Goal: Task Accomplishment & Management: Manage account settings

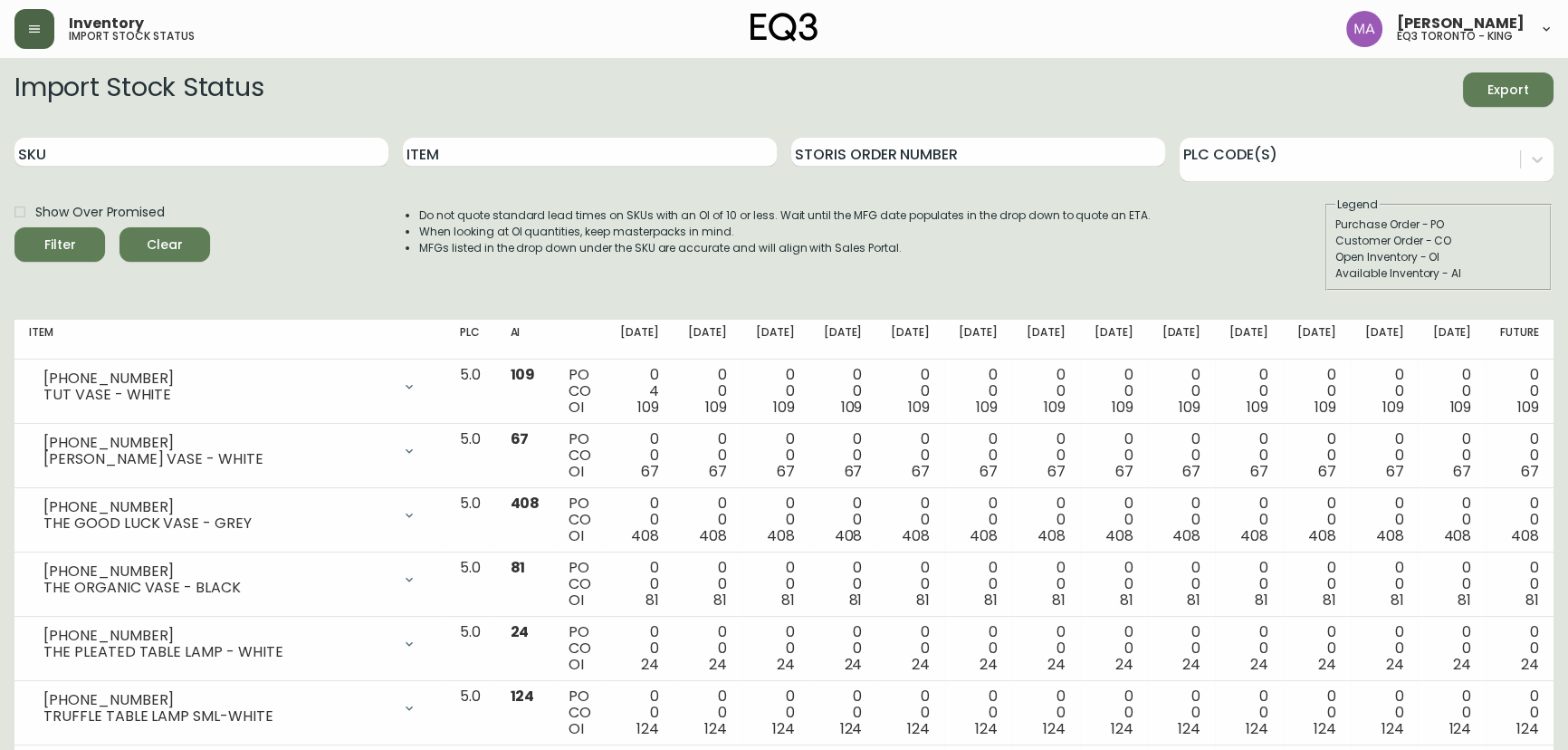
click at [44, 17] on button "button" at bounding box center [34, 29] width 40 height 40
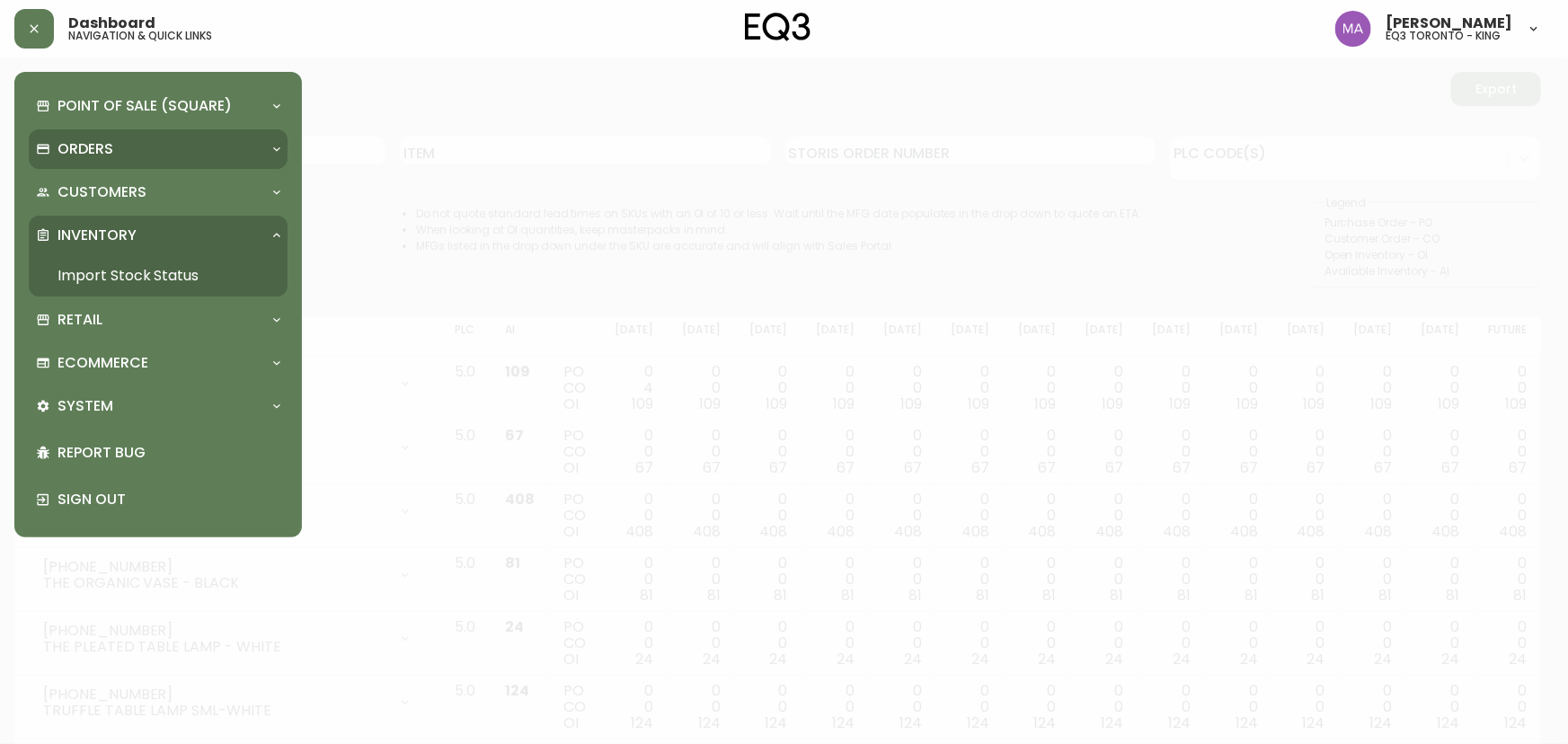
click at [134, 150] on div "Orders" at bounding box center [149, 150] width 226 height 20
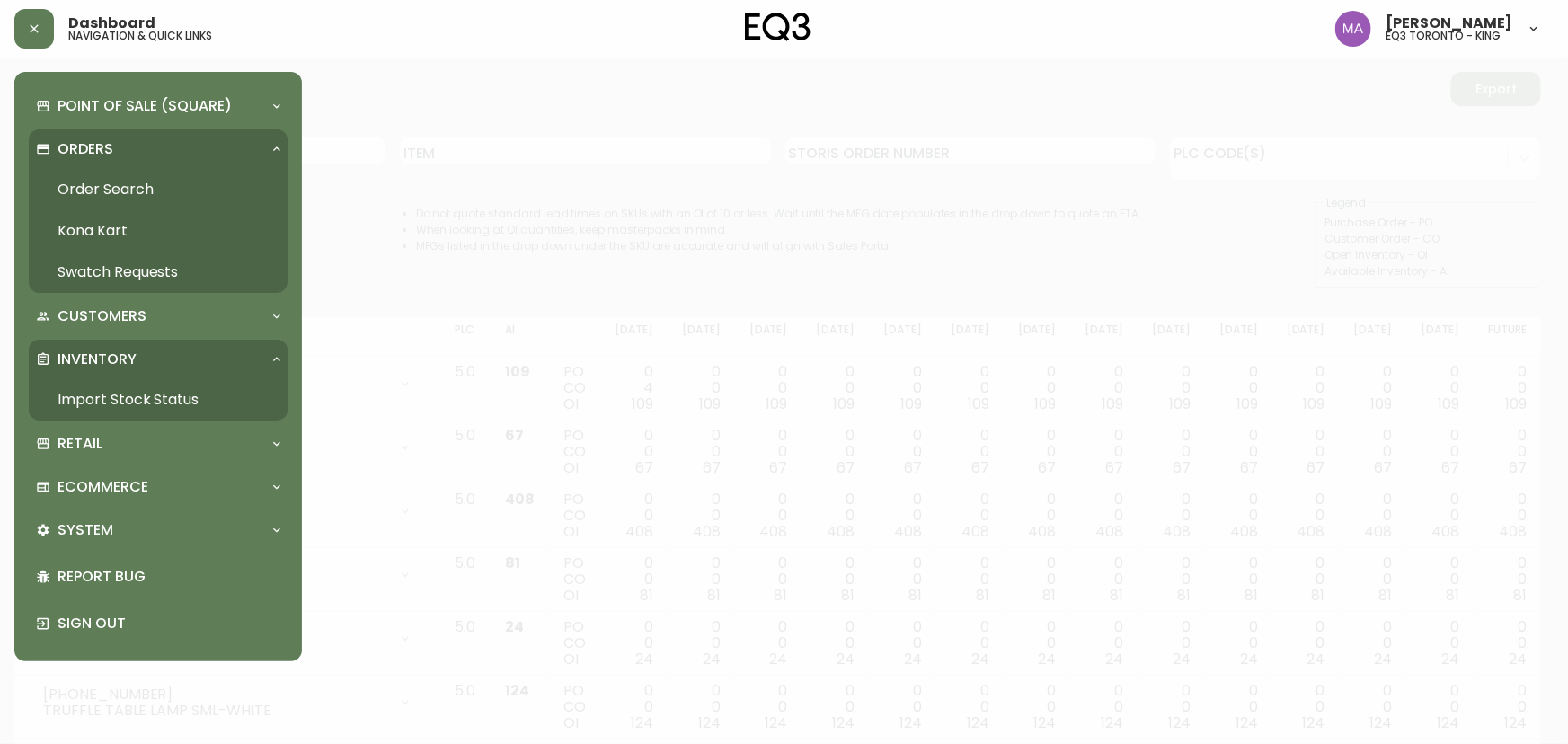
click at [139, 187] on link "Order Search" at bounding box center [157, 189] width 258 height 41
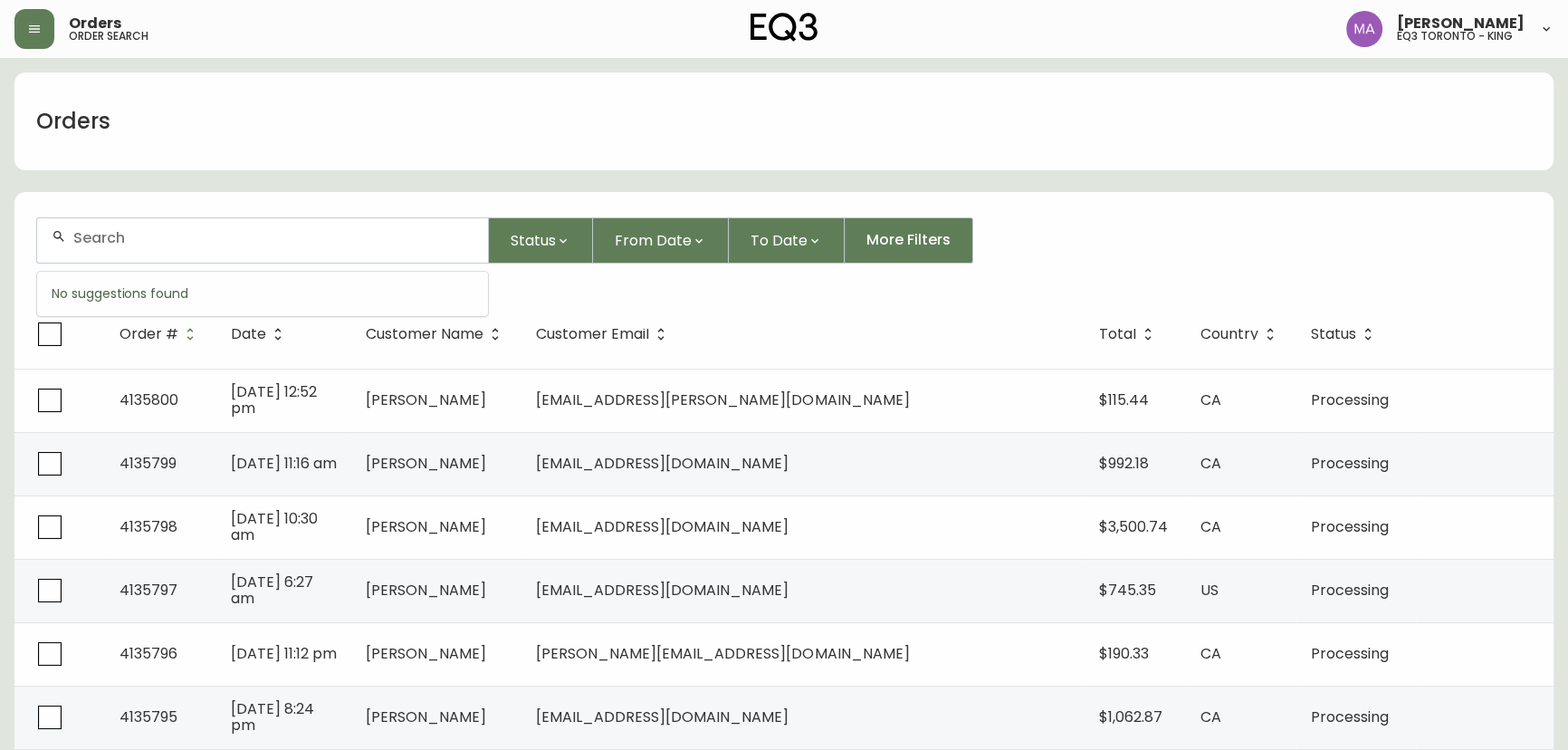
click at [171, 230] on input "text" at bounding box center [273, 237] width 400 height 17
click at [175, 235] on input "text" at bounding box center [273, 237] width 400 height 17
click at [196, 238] on input "text" at bounding box center [273, 237] width 400 height 17
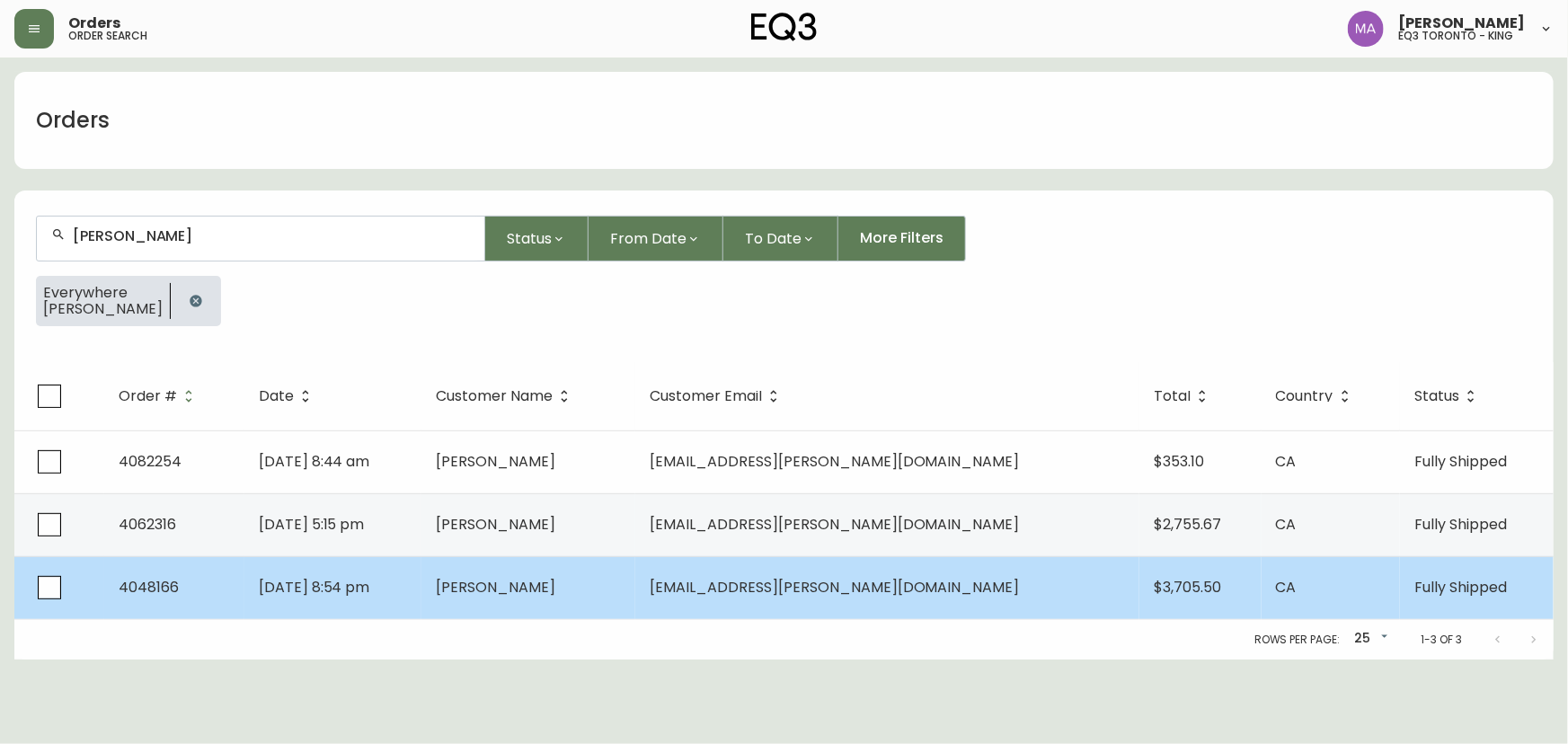
type input "[PERSON_NAME]"
click at [636, 583] on td "[PERSON_NAME]" at bounding box center [528, 587] width 214 height 63
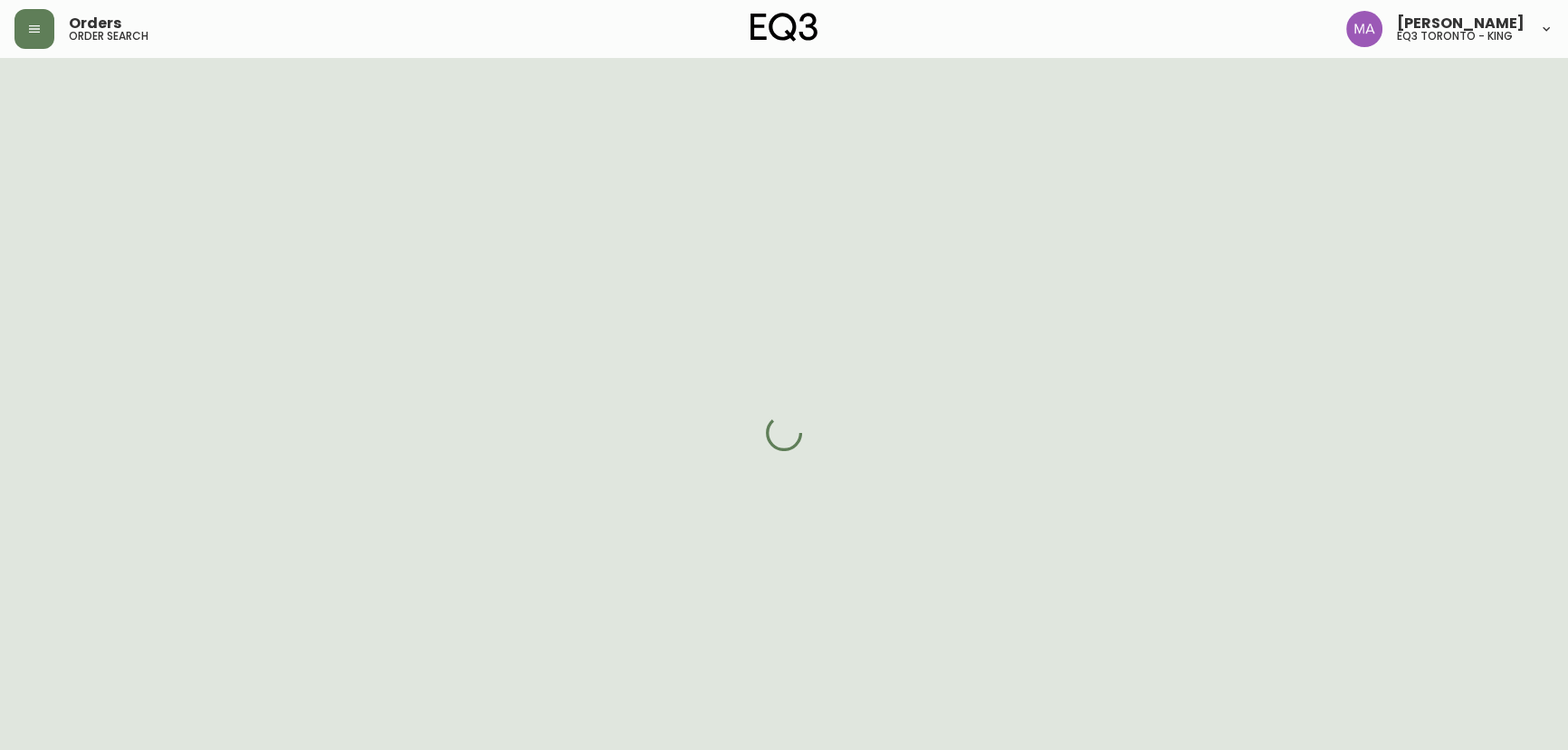
select select "FULLY_SHIPPED"
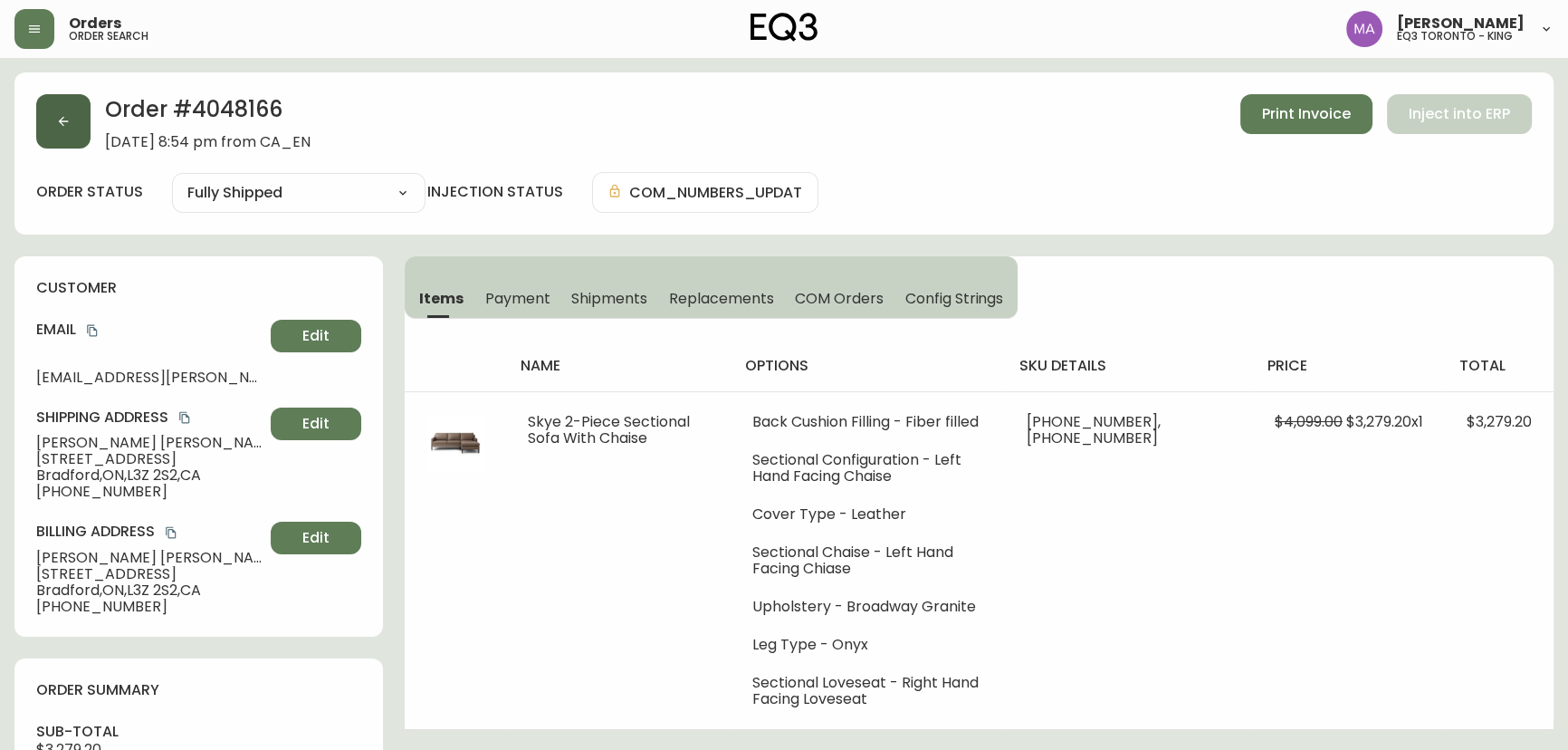
click at [64, 120] on icon "button" at bounding box center [63, 121] width 15 height 15
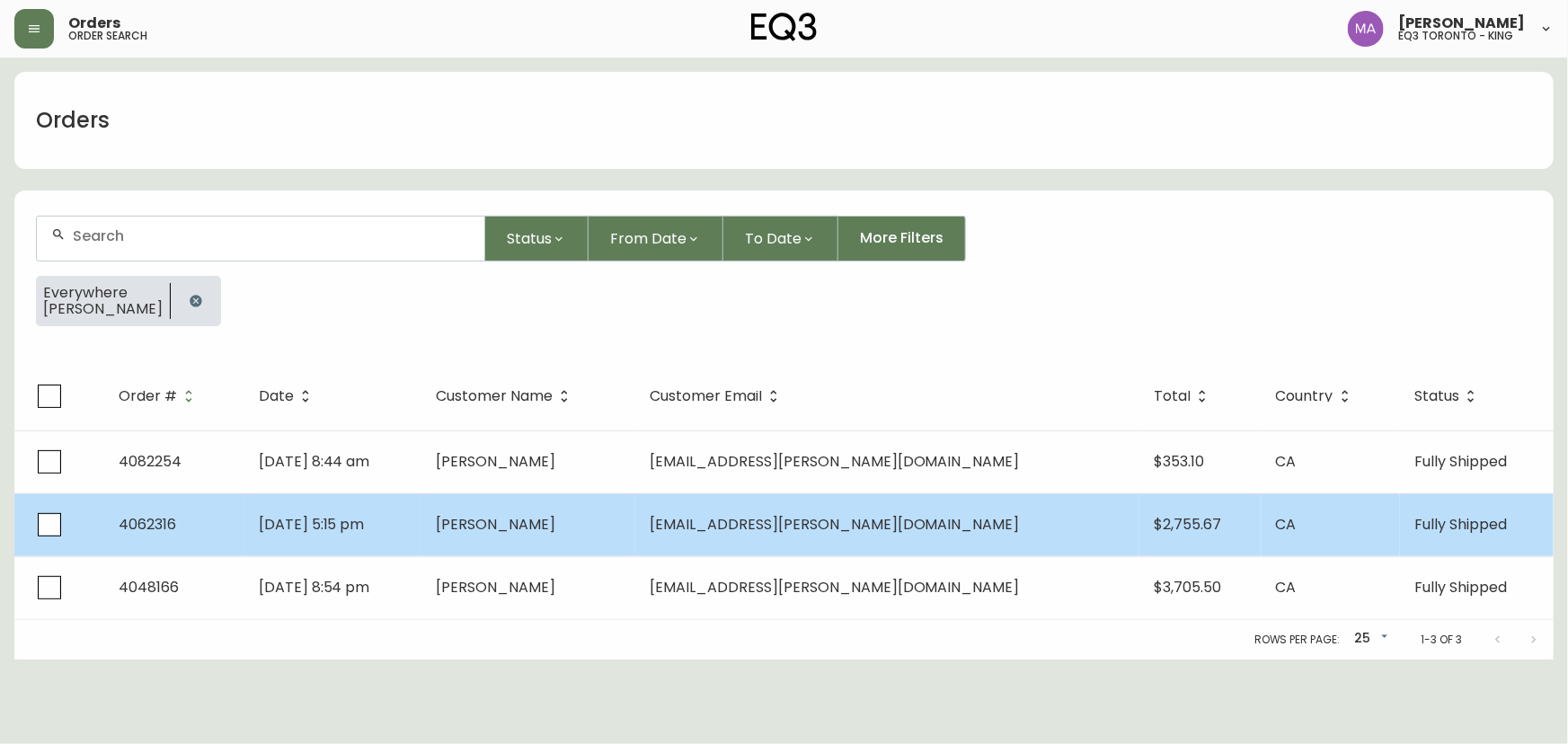
click at [555, 526] on span "[PERSON_NAME]" at bounding box center [495, 524] width 120 height 21
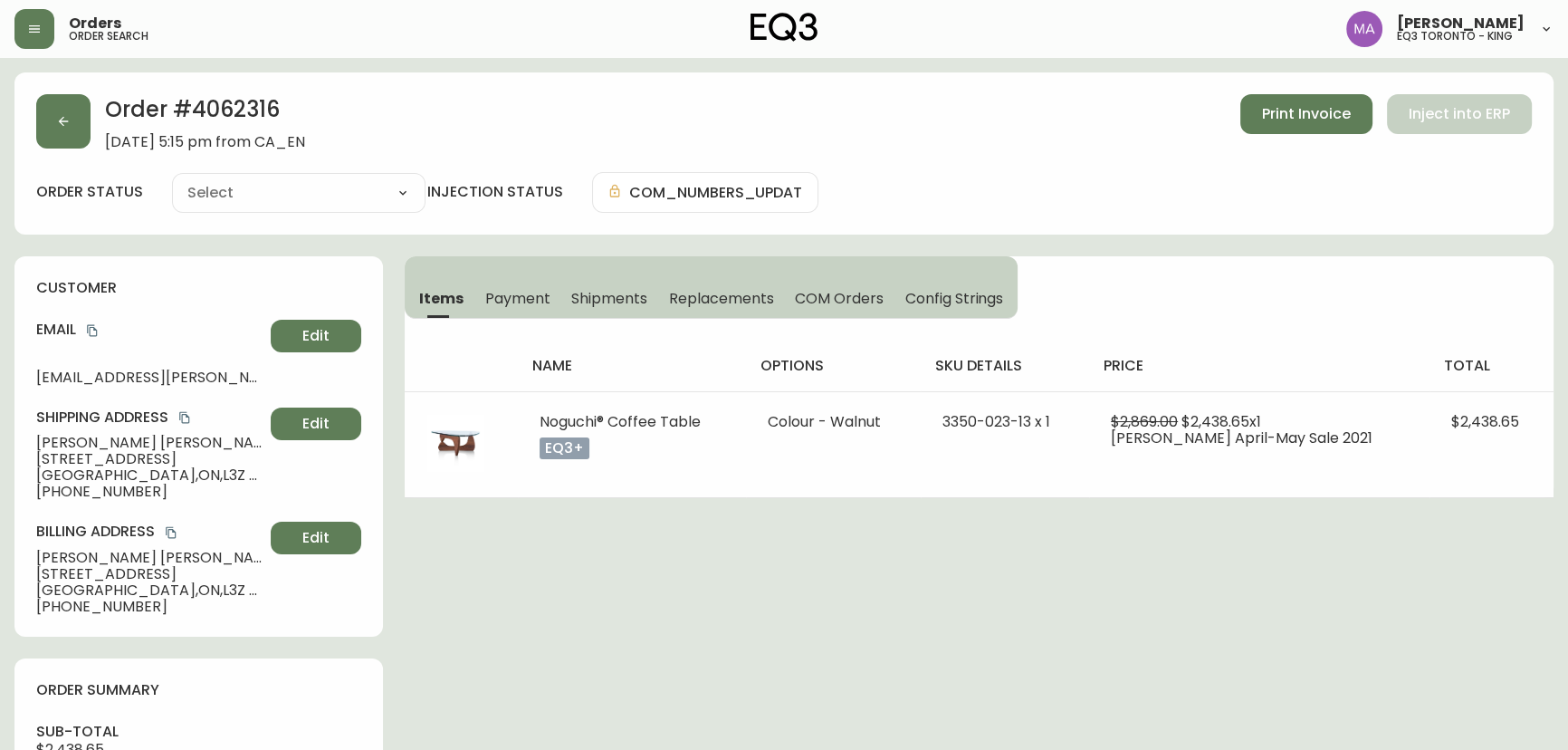
type input "Fully Shipped"
select select "FULLY_SHIPPED"
click at [1317, 121] on span "Print Invoice" at bounding box center [1307, 114] width 88 height 20
click at [45, 39] on button "button" at bounding box center [34, 29] width 40 height 40
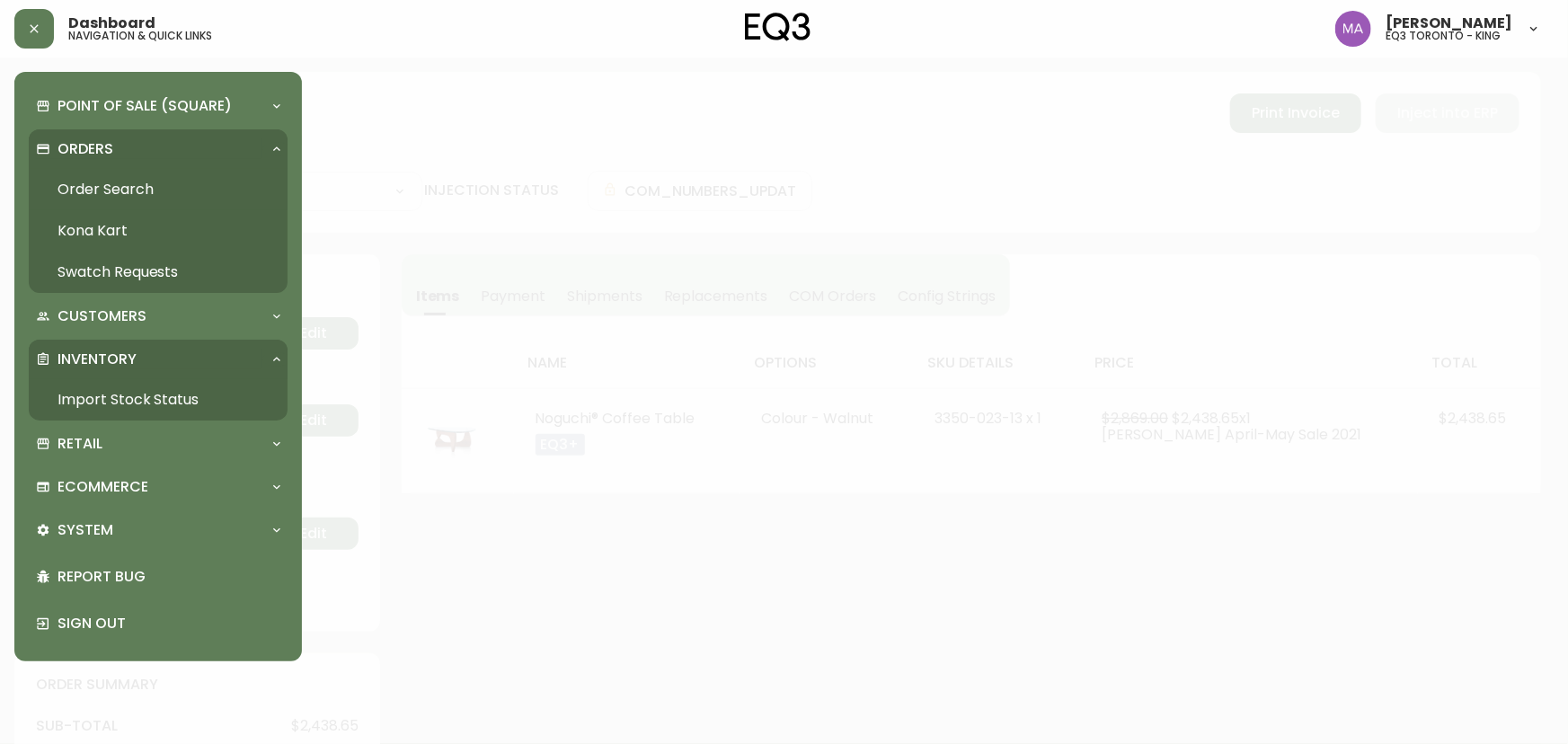
click at [124, 403] on link "Import Stock Status" at bounding box center [157, 399] width 258 height 41
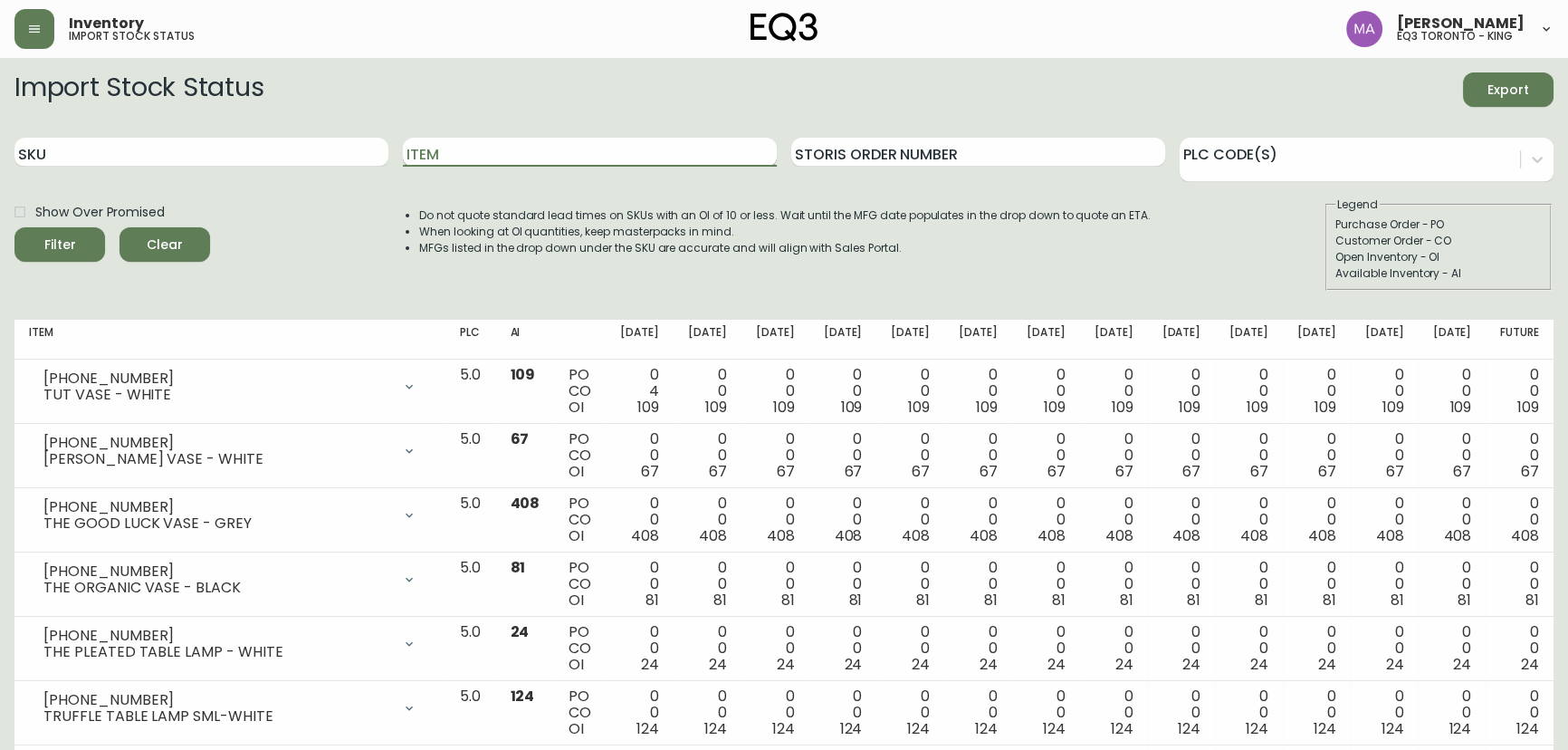
click at [450, 160] on input "Item" at bounding box center [590, 152] width 374 height 29
type input "[PERSON_NAME]"
click at [15, 227] on button "Filter" at bounding box center [60, 244] width 90 height 34
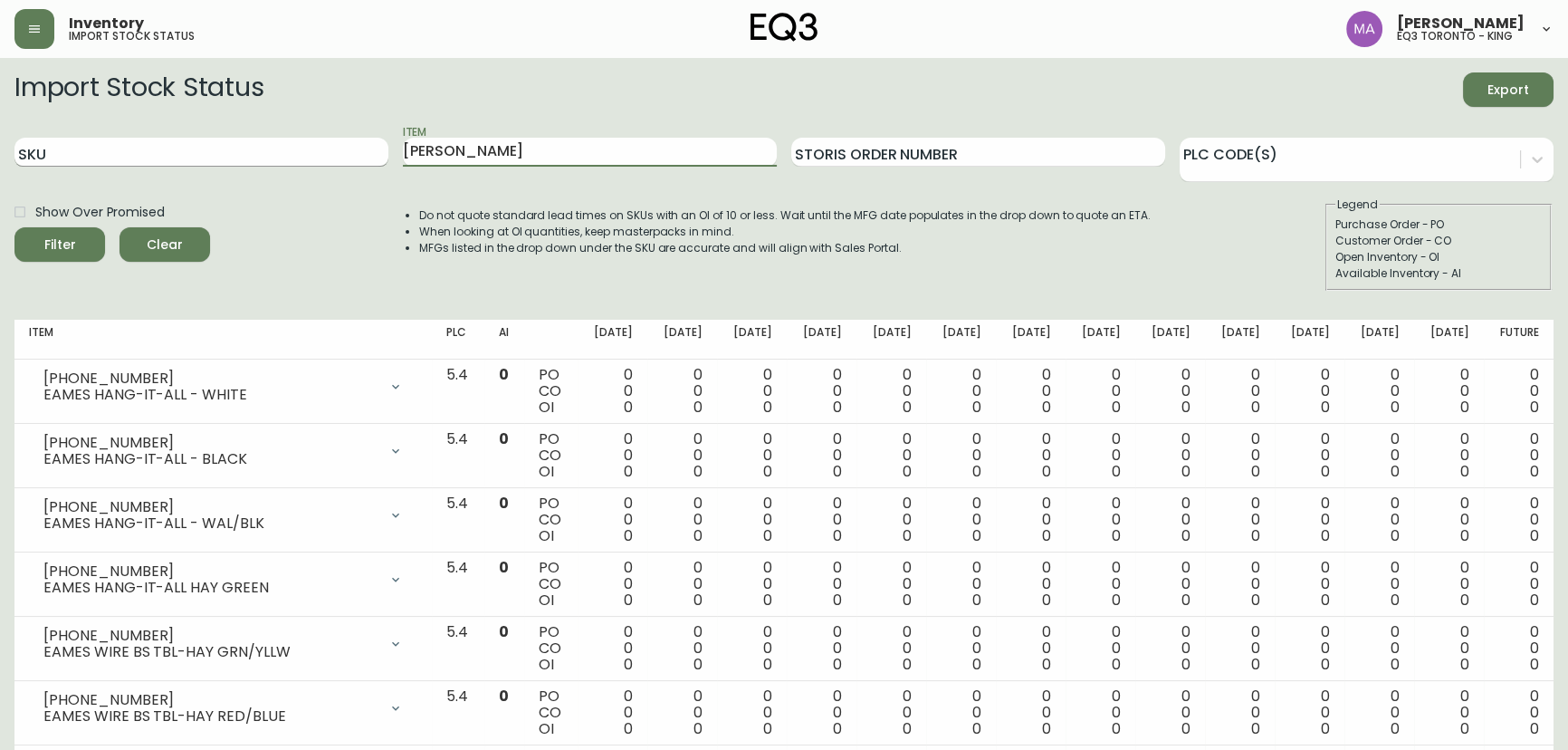
drag, startPoint x: 462, startPoint y: 144, endPoint x: 336, endPoint y: 152, distance: 126.3
click at [336, 152] on div "SKU Item [PERSON_NAME] Storis Order Number PLC Code(s)" at bounding box center [784, 153] width 1539 height 59
